Goal: Task Accomplishment & Management: Use online tool/utility

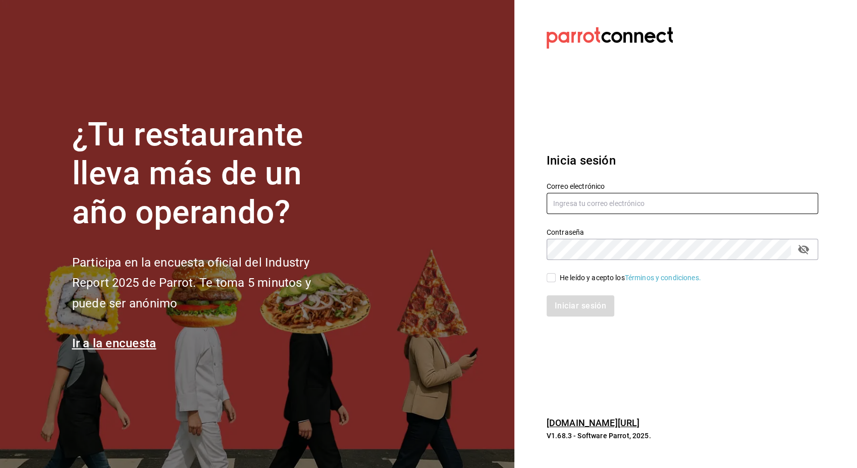
type input "[PERSON_NAME][EMAIL_ADDRESS][PERSON_NAME][DOMAIN_NAME]"
click at [554, 282] on label "He leído y acepto los Términos y condiciones." at bounding box center [624, 278] width 154 height 11
click at [554, 282] on input "He leído y acepto los Términos y condiciones." at bounding box center [551, 277] width 9 height 9
checkbox input "true"
click at [581, 306] on button "Iniciar sesión" at bounding box center [581, 305] width 69 height 21
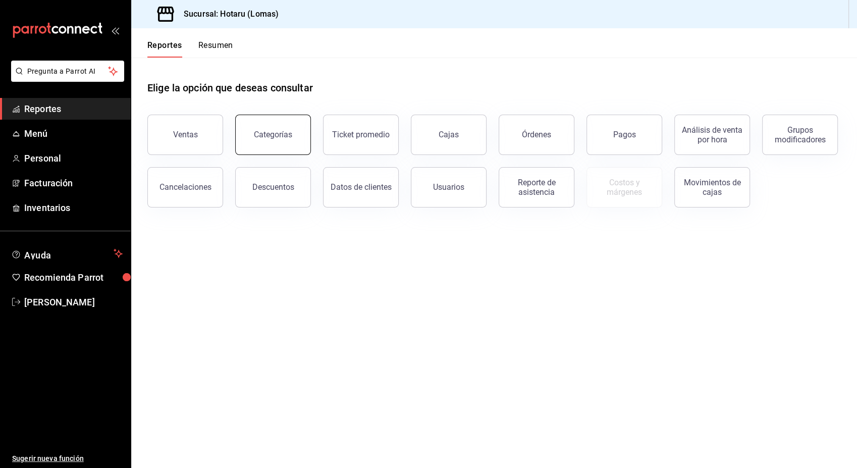
click at [257, 128] on button "Categorías" at bounding box center [273, 135] width 76 height 40
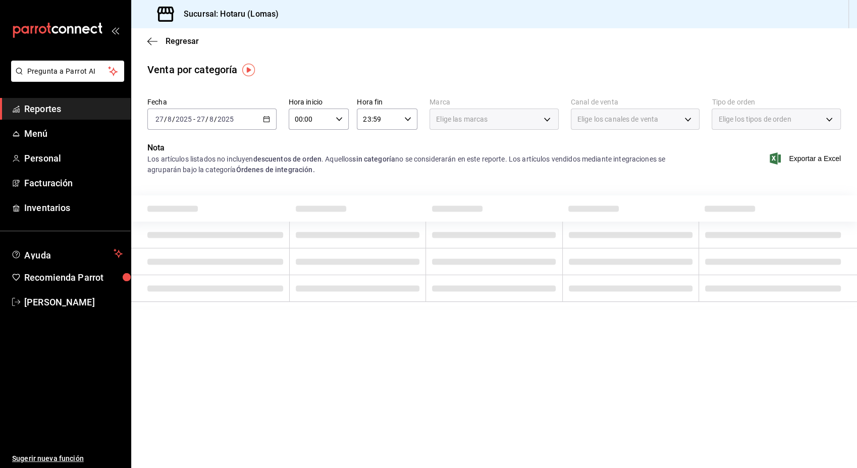
click at [269, 121] on \(Stroke\) "button" at bounding box center [267, 120] width 6 height 6
click at [267, 121] on icon "button" at bounding box center [266, 119] width 7 height 7
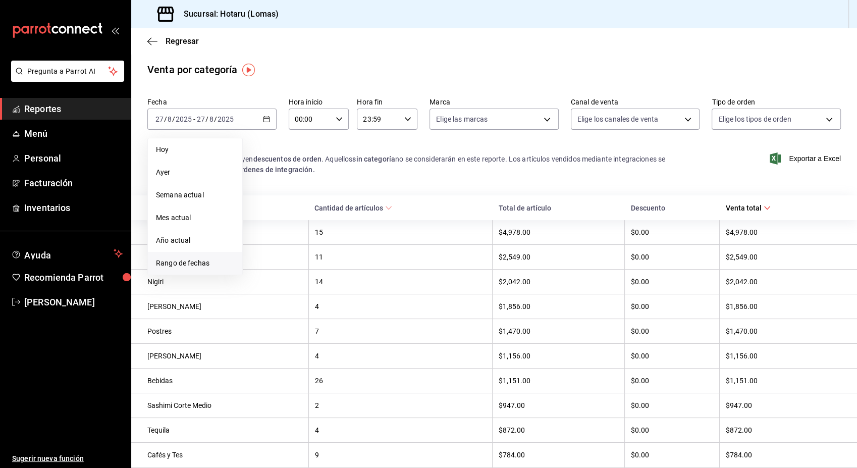
click at [189, 261] on span "Rango de fechas" at bounding box center [195, 263] width 78 height 11
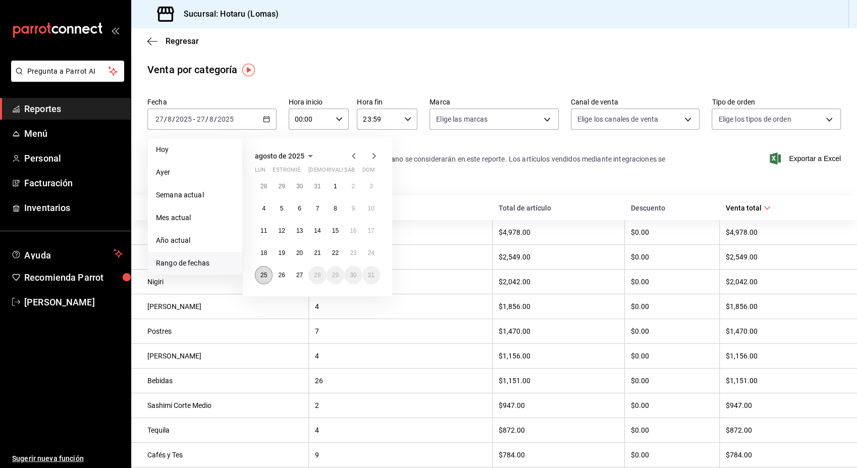
click at [263, 277] on abbr "25" at bounding box center [264, 275] width 7 height 7
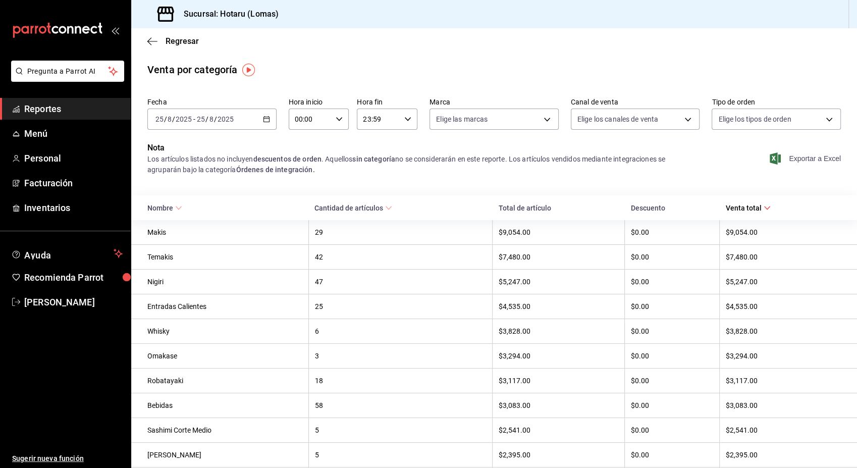
click at [799, 163] on span "Exportar a Excel" at bounding box center [806, 158] width 69 height 12
click at [263, 118] on icon "button" at bounding box center [266, 119] width 7 height 7
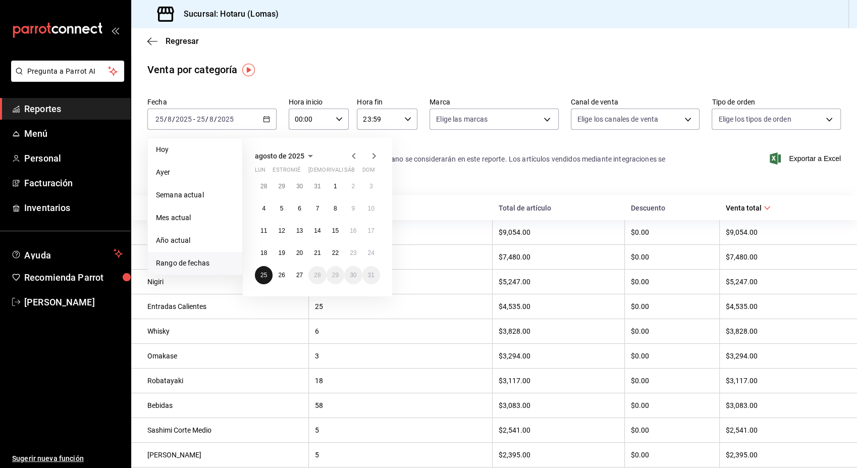
click at [265, 278] on abbr "25" at bounding box center [264, 275] width 7 height 7
click at [283, 279] on button "26" at bounding box center [282, 275] width 18 height 18
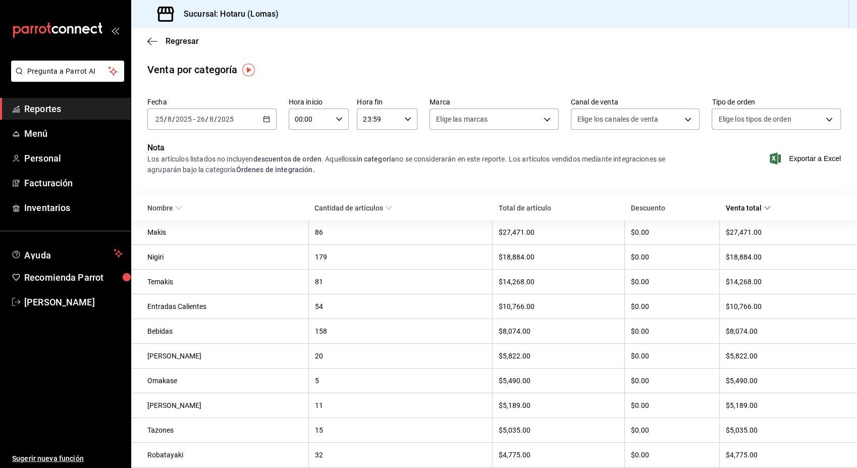
click at [266, 120] on icon "button" at bounding box center [266, 119] width 7 height 7
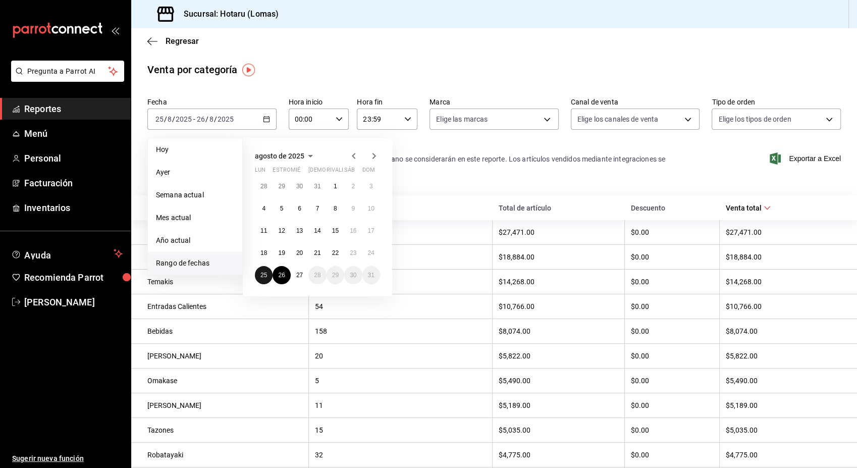
click at [265, 275] on abbr "25" at bounding box center [264, 275] width 7 height 7
click at [278, 277] on abbr "26" at bounding box center [281, 275] width 7 height 7
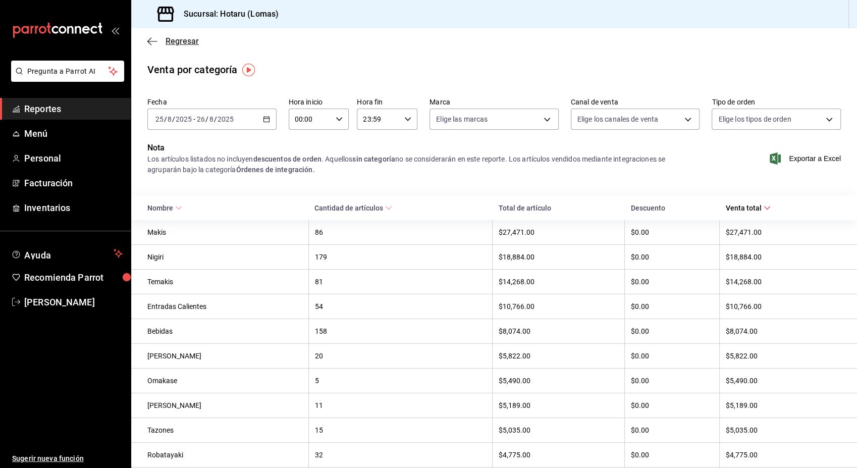
click at [150, 38] on icon "button" at bounding box center [152, 41] width 10 height 9
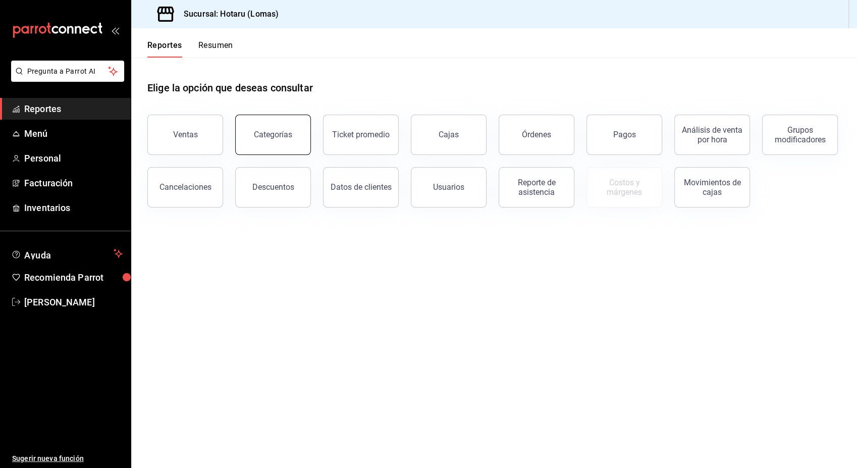
click at [273, 139] on button "Categorías" at bounding box center [273, 135] width 76 height 40
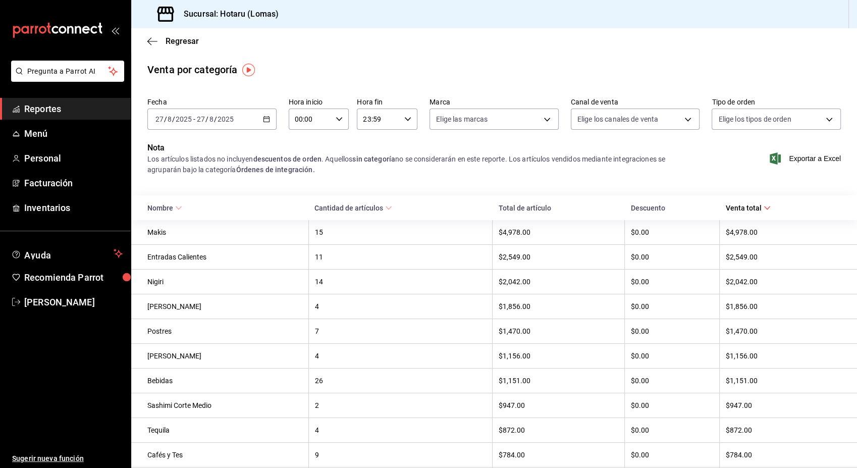
click at [264, 123] on icon "button" at bounding box center [266, 119] width 7 height 7
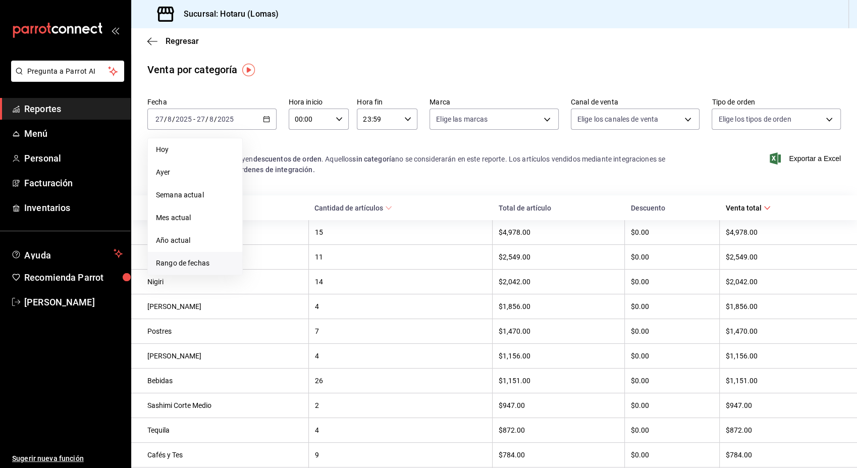
click at [180, 262] on span "Rango de fechas" at bounding box center [195, 263] width 78 height 11
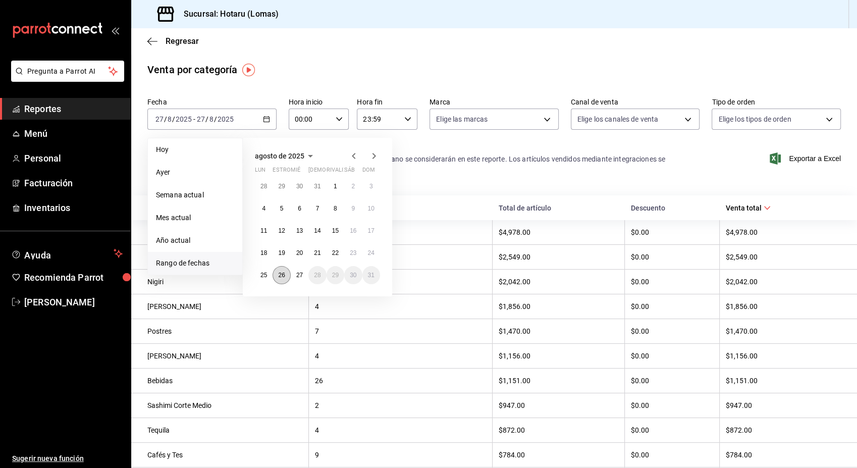
click at [281, 274] on abbr "26" at bounding box center [281, 275] width 7 height 7
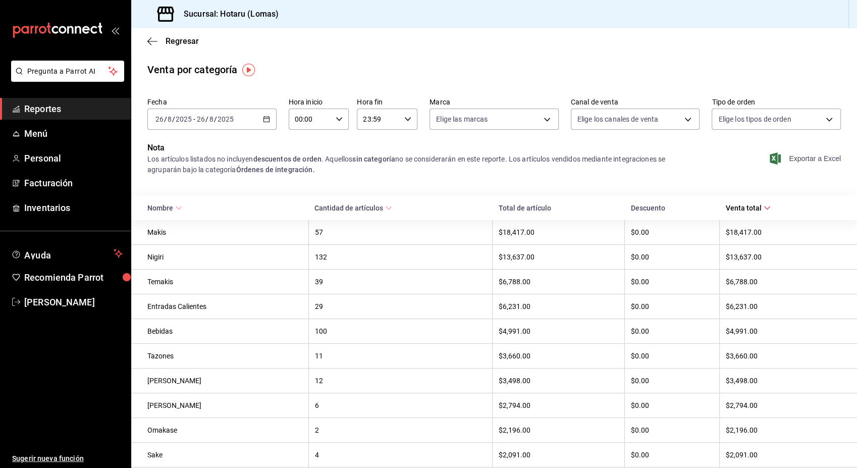
click at [800, 160] on font "Exportar a Excel" at bounding box center [815, 158] width 52 height 8
